Goal: Complete application form

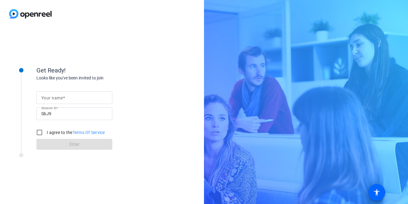
click at [59, 97] on mat-label "Your name" at bounding box center [52, 98] width 22 height 5
click at [59, 97] on input "Your name" at bounding box center [74, 97] width 66 height 7
type input "gsdafds"
click at [43, 132] on input "I agree to the Terms Of Service" at bounding box center [39, 133] width 12 height 12
checkbox input "true"
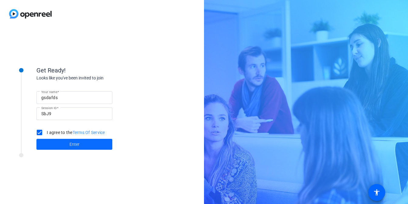
click at [42, 148] on span at bounding box center [74, 144] width 76 height 15
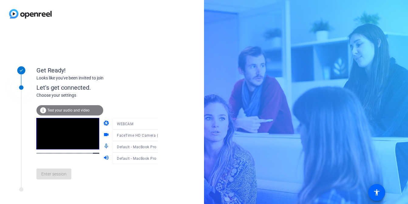
click at [101, 19] on div at bounding box center [102, 14] width 204 height 28
click at [55, 170] on span at bounding box center [53, 174] width 35 height 15
